Goal: Connect with others: Connect with others

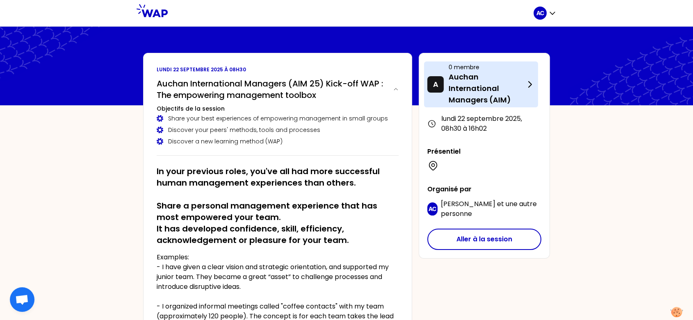
click at [491, 85] on p "Auchan International Managers (AIM)" at bounding box center [486, 88] width 76 height 34
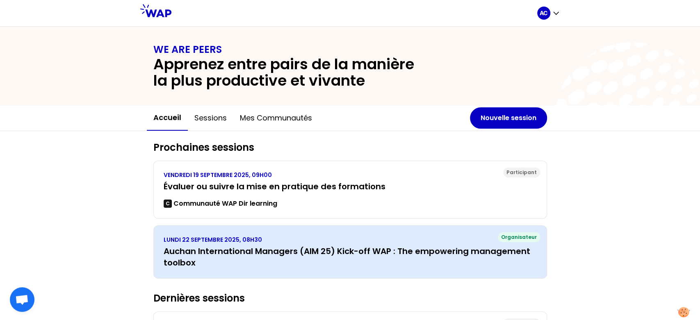
click at [236, 252] on h3 "Auchan International Managers (AIM 25) Kick-off WAP : The empowering management…" at bounding box center [350, 257] width 373 height 23
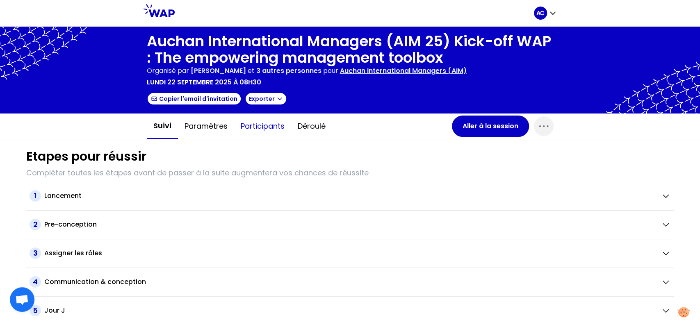
click at [267, 127] on button "Participants" at bounding box center [262, 126] width 57 height 25
